Goal: Find specific page/section: Find specific page/section

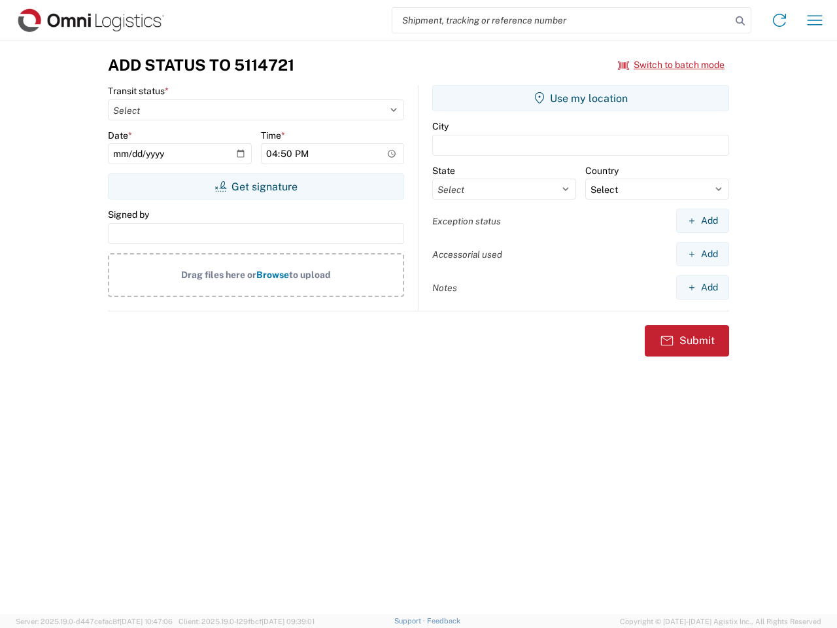
click at [562, 20] on input "search" at bounding box center [561, 20] width 339 height 25
click at [741, 21] on icon at bounding box center [740, 21] width 18 height 18
click at [780, 20] on icon at bounding box center [779, 20] width 21 height 21
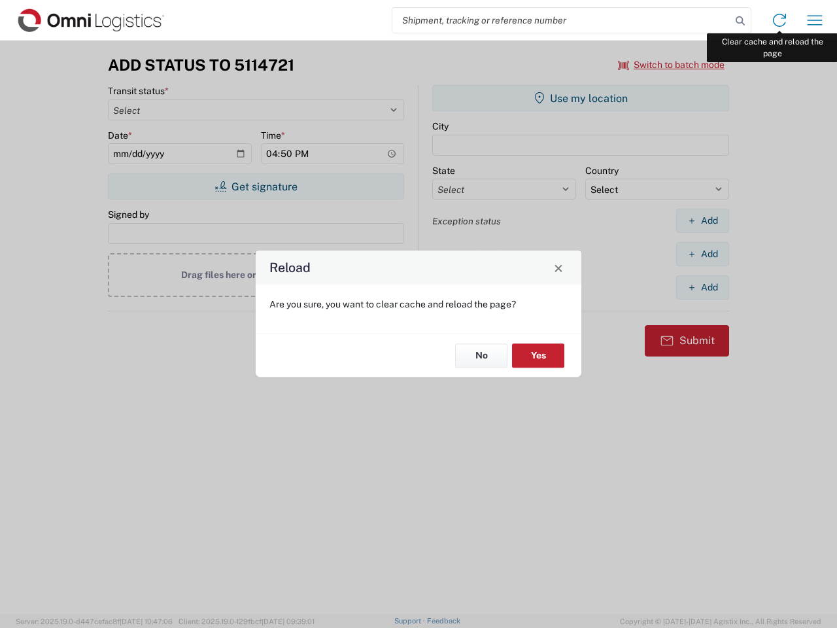
click at [815, 20] on div "Reload Are you sure, you want to clear cache and reload the page? No Yes" at bounding box center [418, 314] width 837 height 628
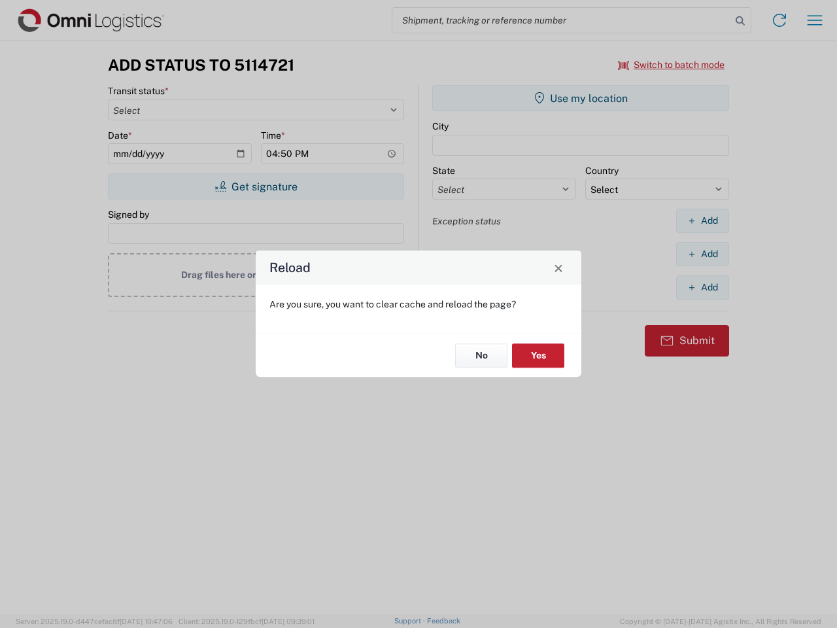
click at [672, 65] on div "Reload Are you sure, you want to clear cache and reload the page? No Yes" at bounding box center [418, 314] width 837 height 628
click at [256, 186] on div "Reload Are you sure, you want to clear cache and reload the page? No Yes" at bounding box center [418, 314] width 837 height 628
click at [581, 98] on div "Reload Are you sure, you want to clear cache and reload the page? No Yes" at bounding box center [418, 314] width 837 height 628
click at [703, 220] on div "Reload Are you sure, you want to clear cache and reload the page? No Yes" at bounding box center [418, 314] width 837 height 628
click at [703, 254] on div "Reload Are you sure, you want to clear cache and reload the page? No Yes" at bounding box center [418, 314] width 837 height 628
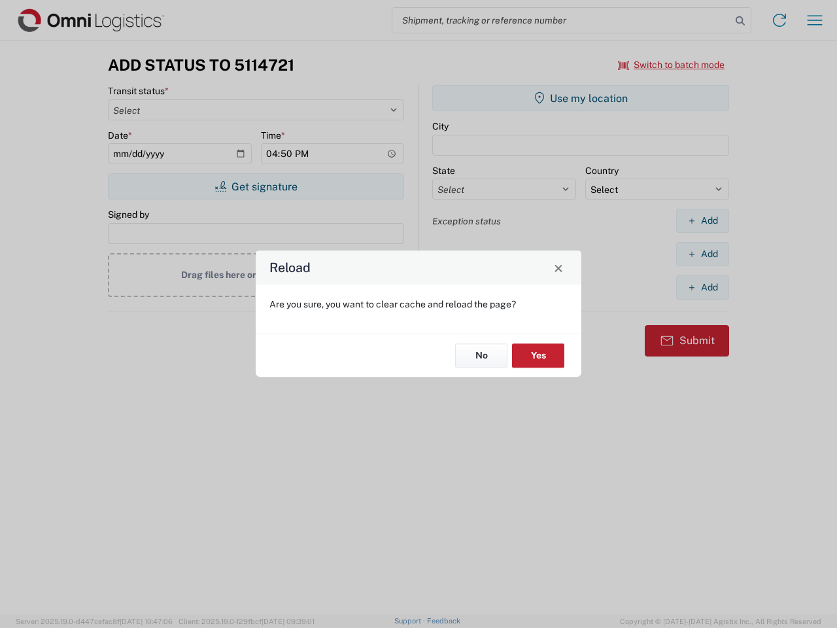
click at [703, 287] on div "Reload Are you sure, you want to clear cache and reload the page? No Yes" at bounding box center [418, 314] width 837 height 628
